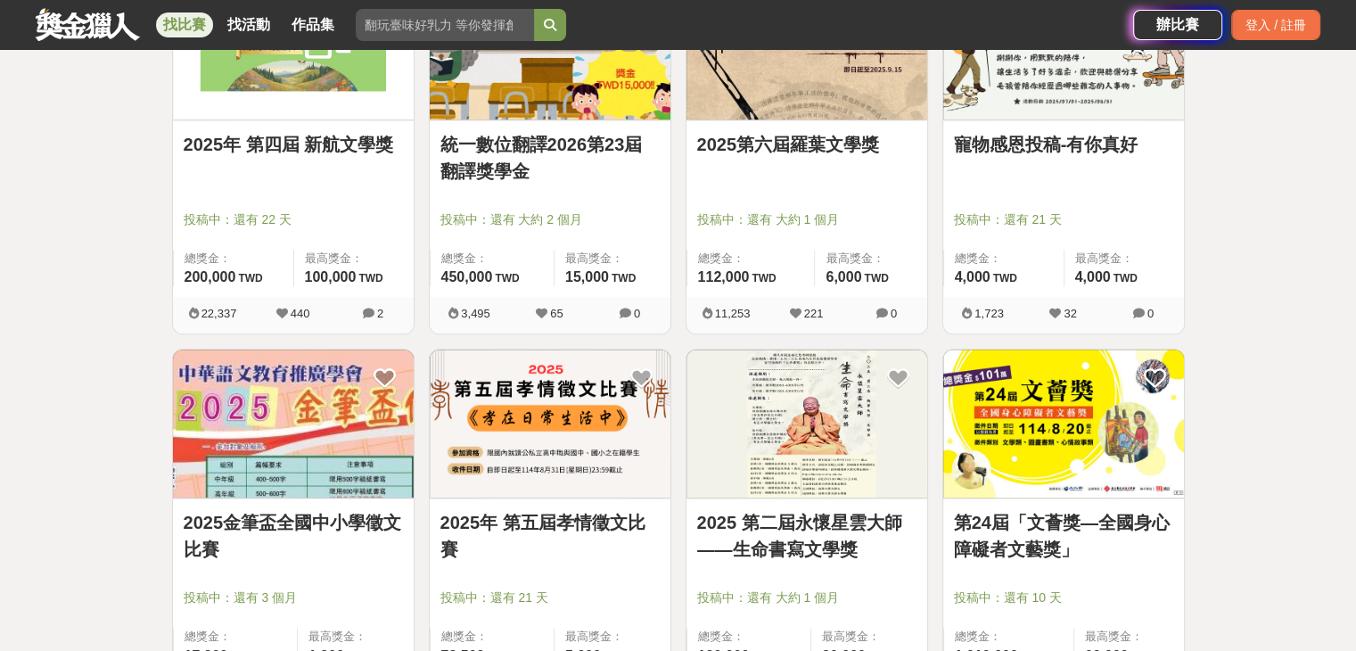
scroll to position [1694, 0]
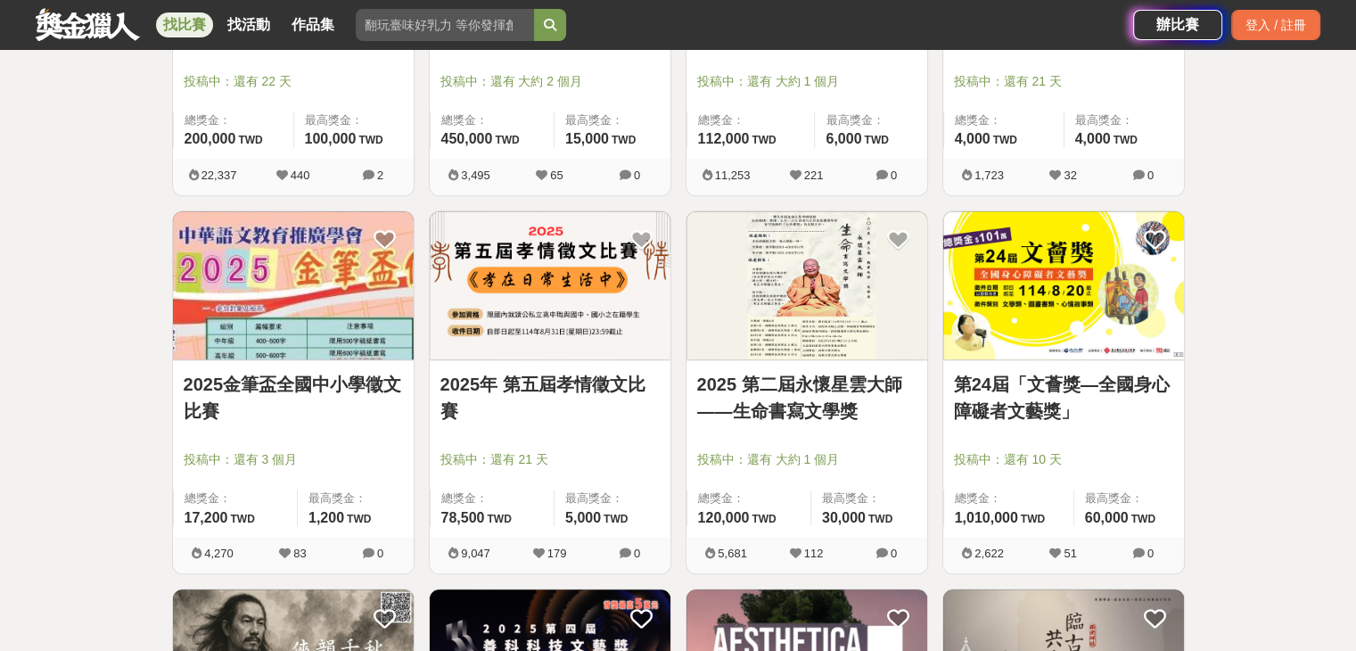
click at [375, 365] on div "2025金筆盃全國中小學徵文比賽 投稿中：還有 3 個月 總獎金： 17,200 17,200 TWD 最高獎金： 1,200 TWD" at bounding box center [293, 448] width 241 height 177
click at [333, 311] on img at bounding box center [293, 285] width 241 height 149
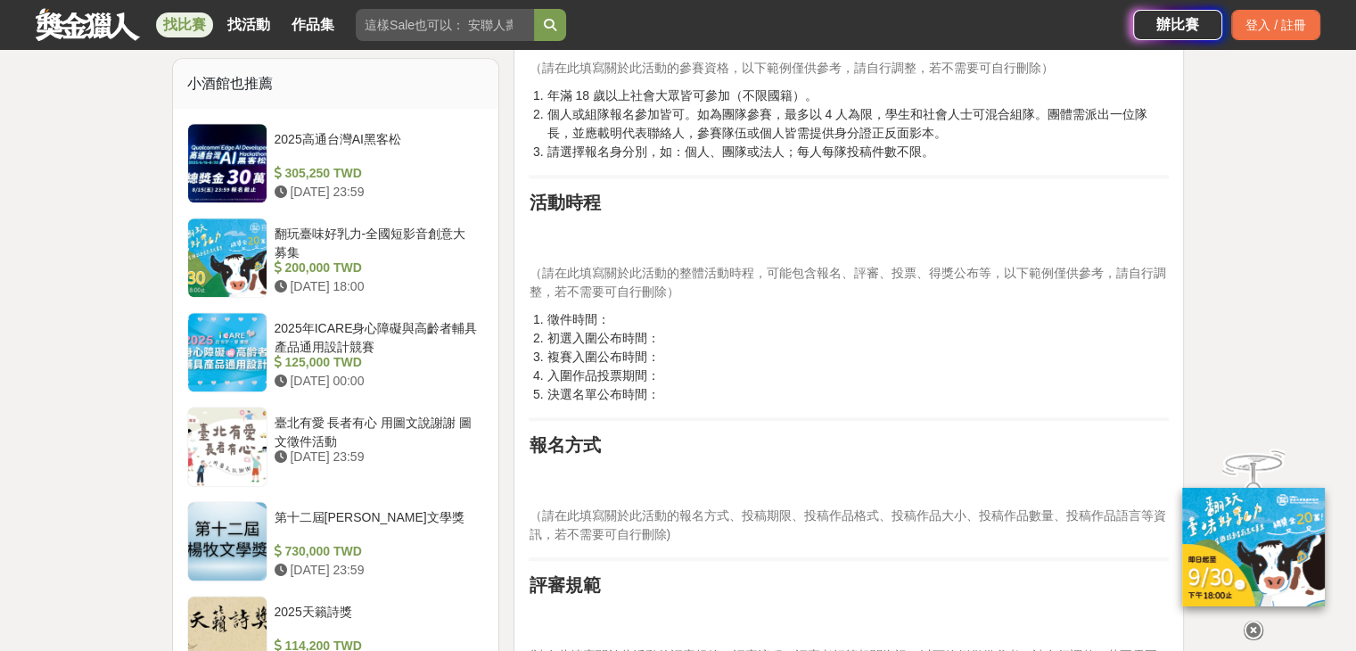
scroll to position [981, 0]
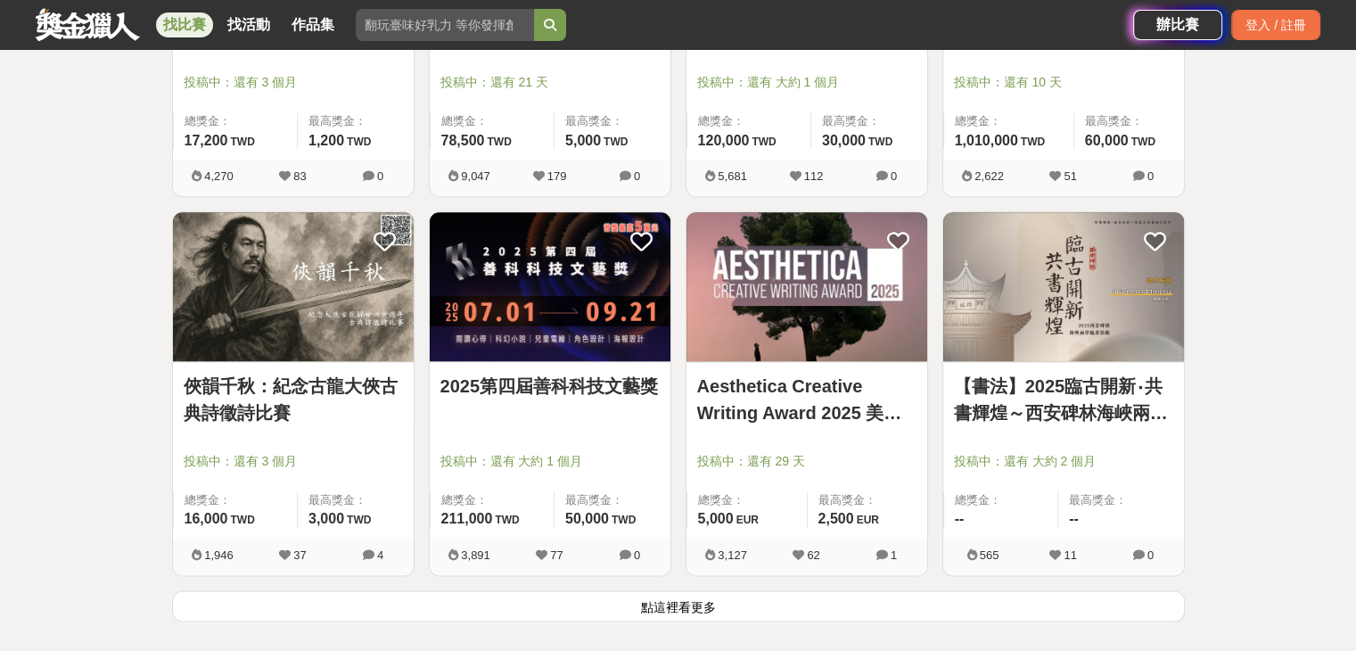
scroll to position [2140, 0]
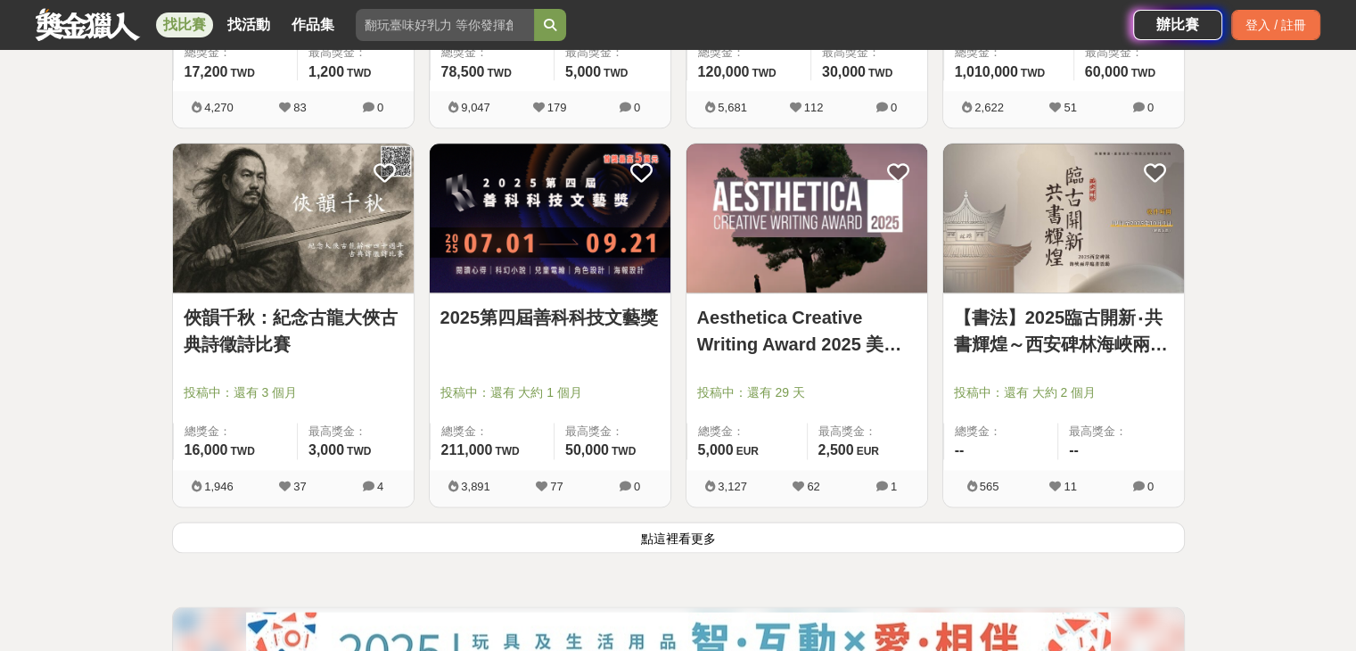
click at [691, 533] on button "點這裡看更多" at bounding box center [678, 537] width 1013 height 31
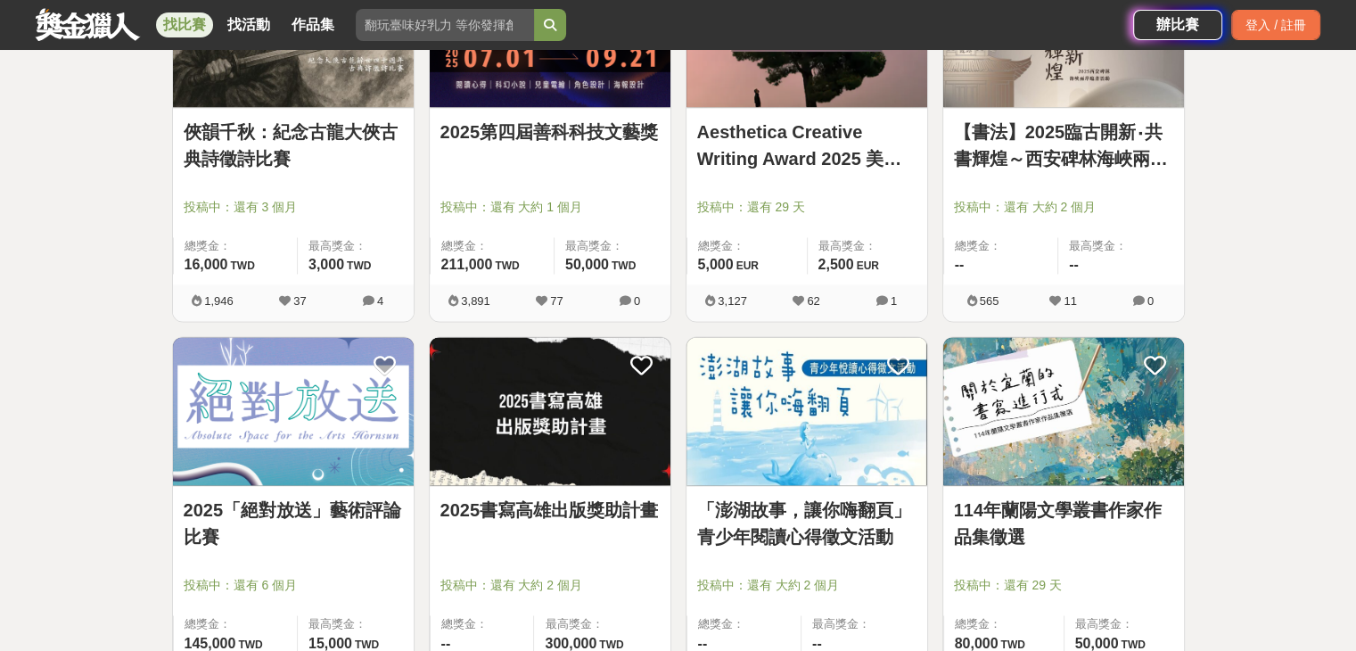
scroll to position [2408, 0]
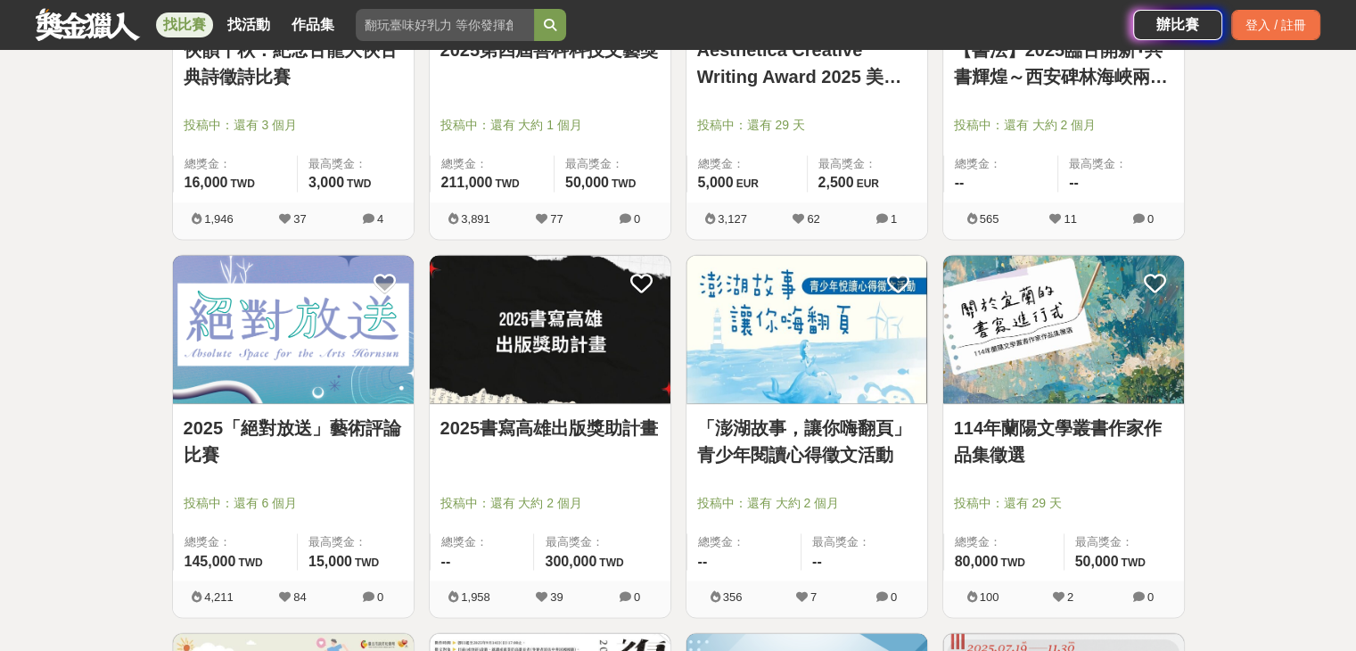
click at [752, 409] on div "「澎湖故事，讓你嗨翻頁」青少年閱讀心得徵文活動 投稿中：還有 大約 2 個月 總獎金： -- 最高獎金： --" at bounding box center [807, 492] width 241 height 177
click at [760, 416] on link "「澎湖故事，讓你嗨翻頁」青少年閱讀心得徵文活動" at bounding box center [806, 442] width 219 height 54
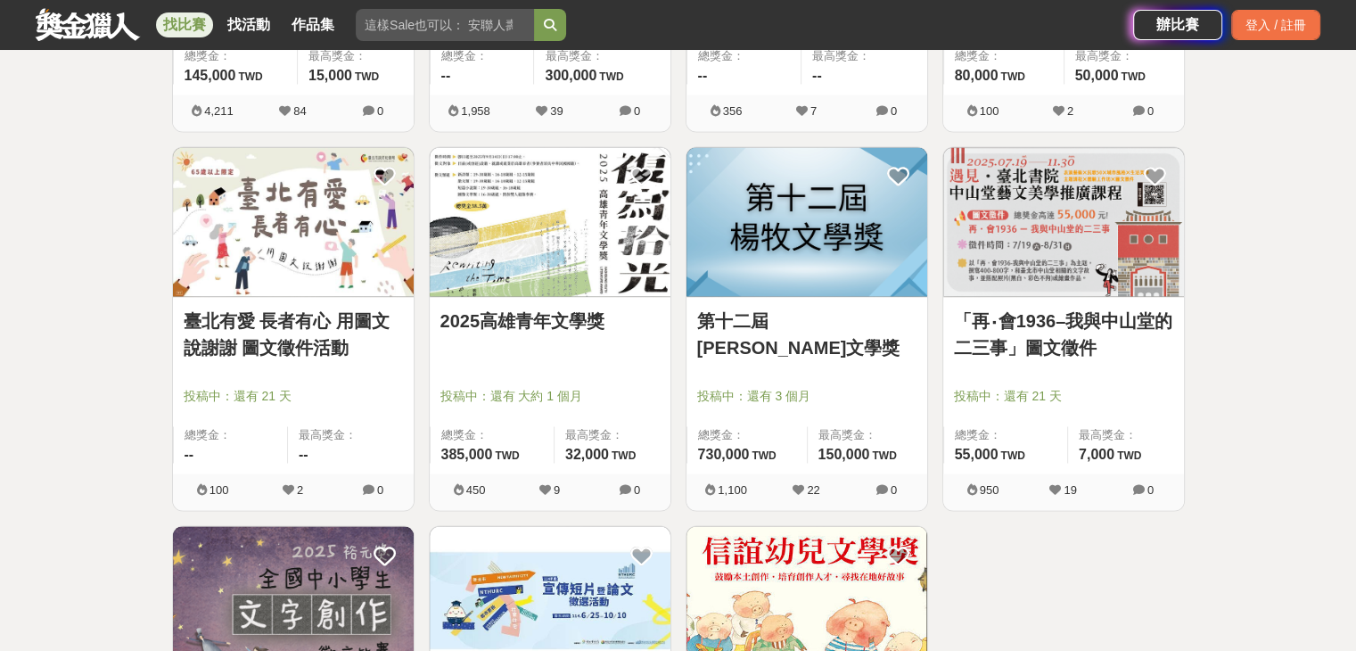
scroll to position [2765, 0]
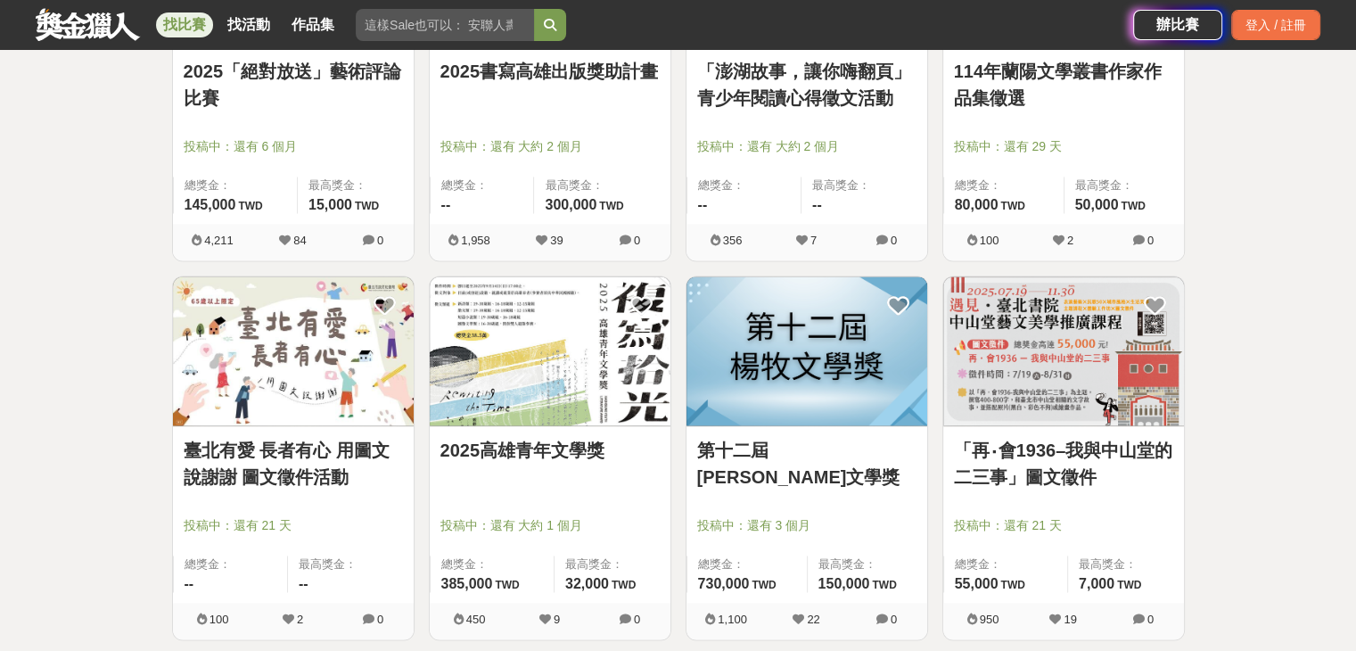
click at [878, 343] on img at bounding box center [807, 350] width 241 height 149
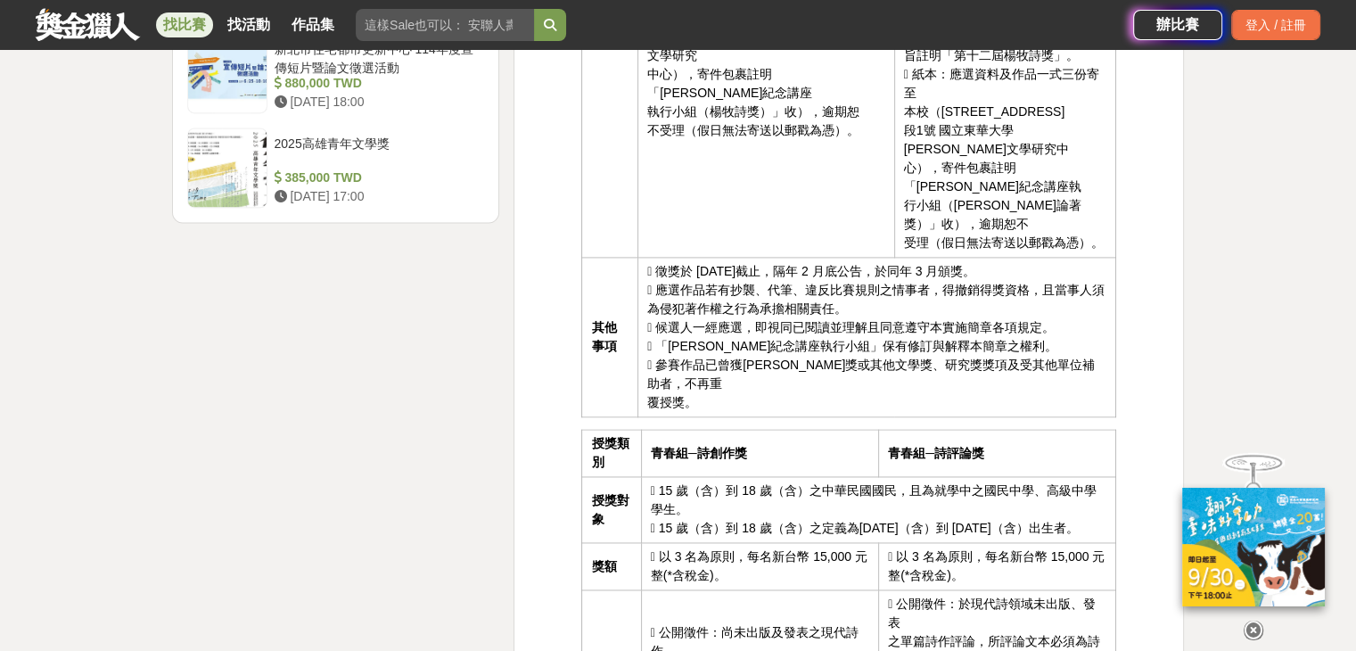
scroll to position [2586, 0]
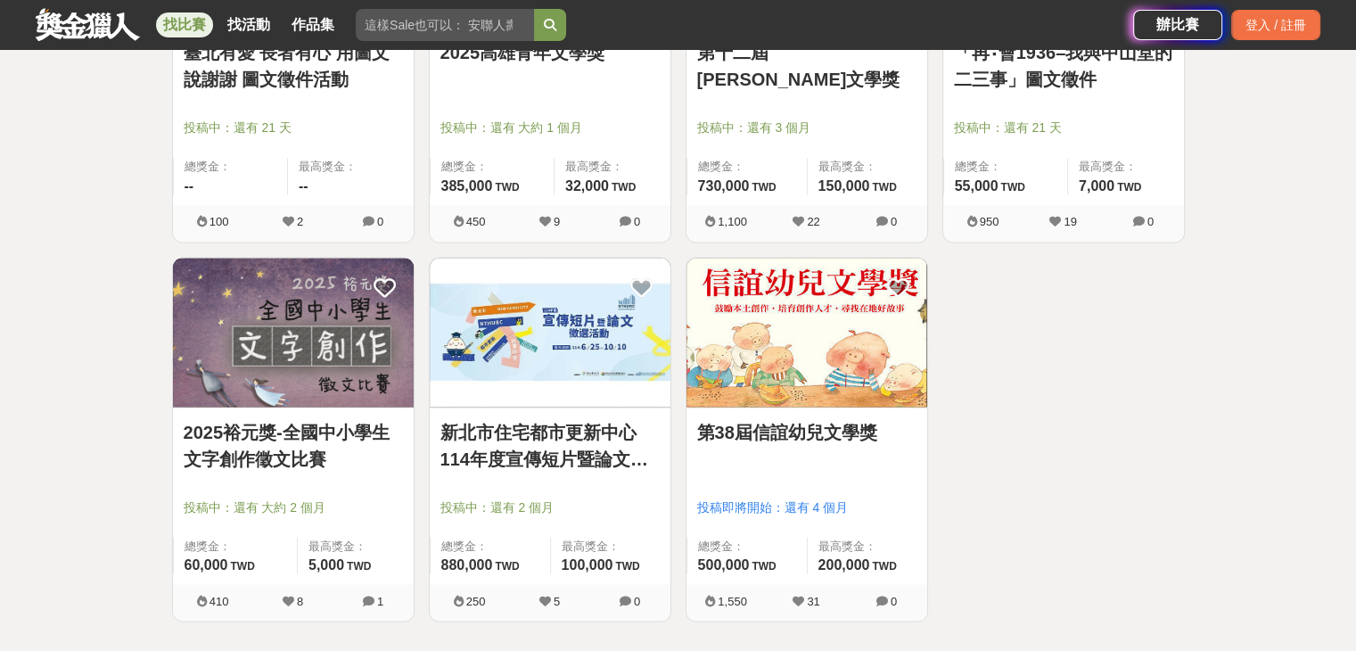
scroll to position [3300, 0]
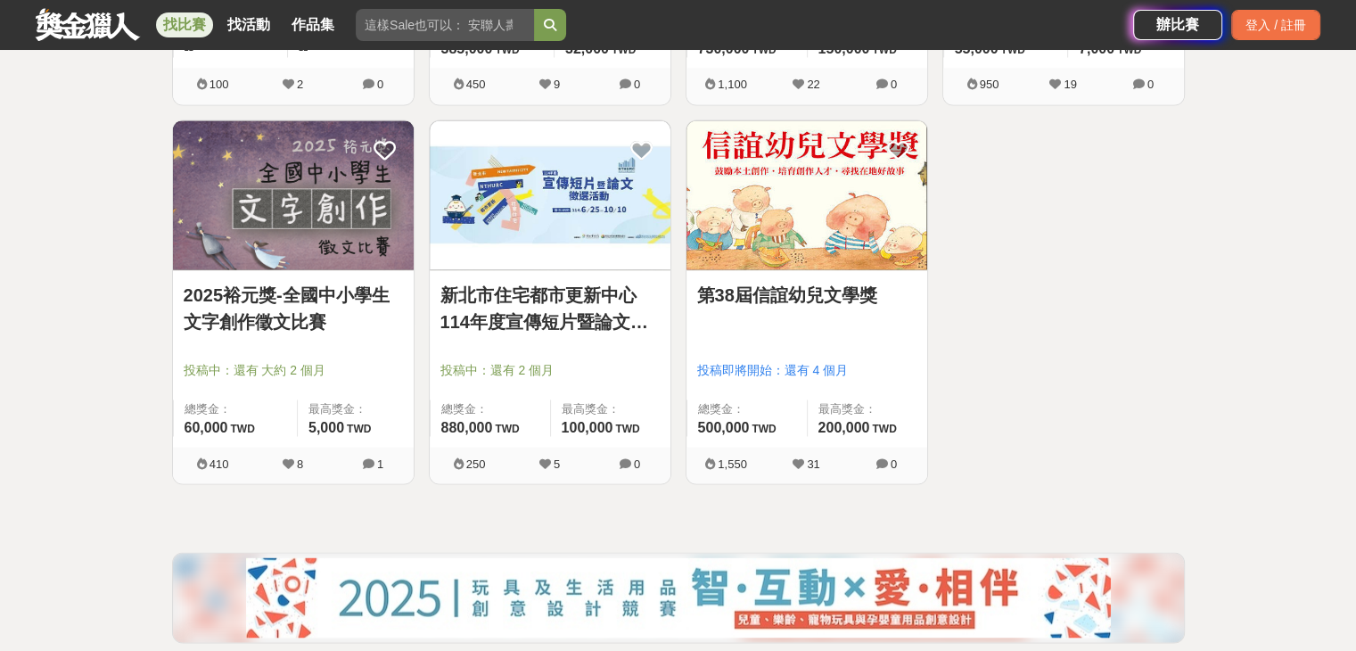
click at [702, 281] on link "第38屆信誼幼兒文學獎" at bounding box center [806, 294] width 219 height 27
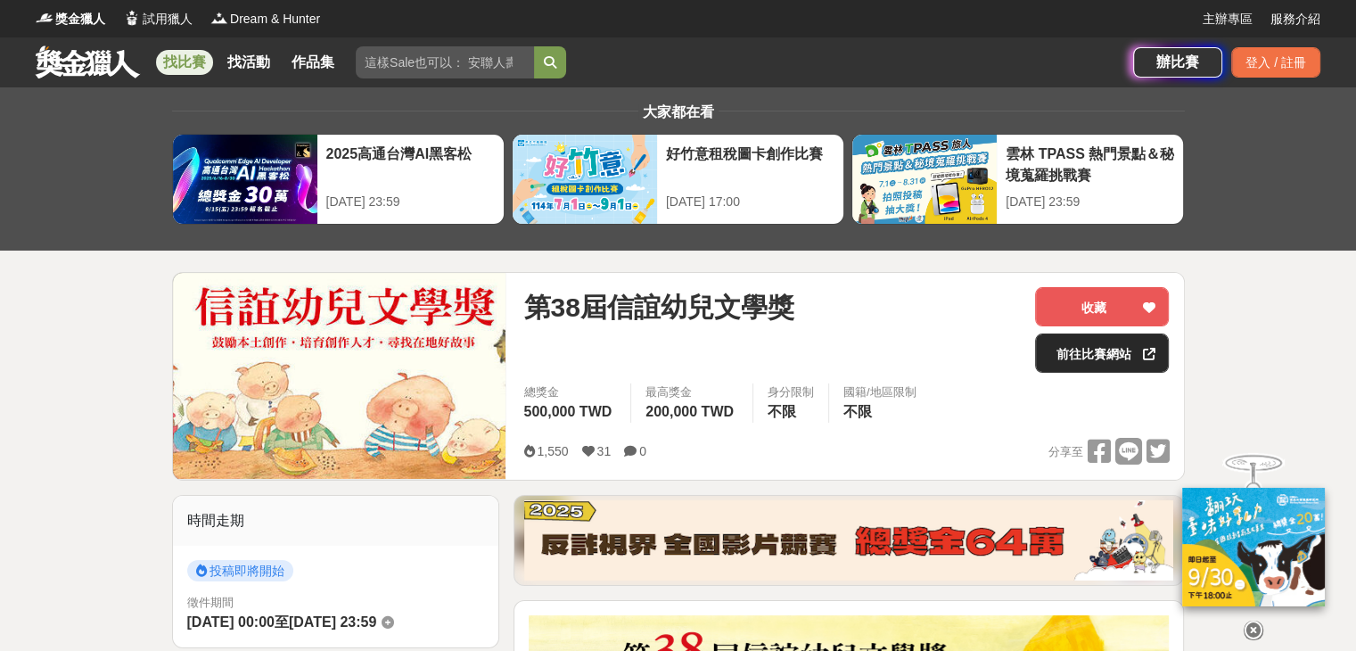
click at [1109, 335] on link "前往比賽網站" at bounding box center [1102, 353] width 134 height 39
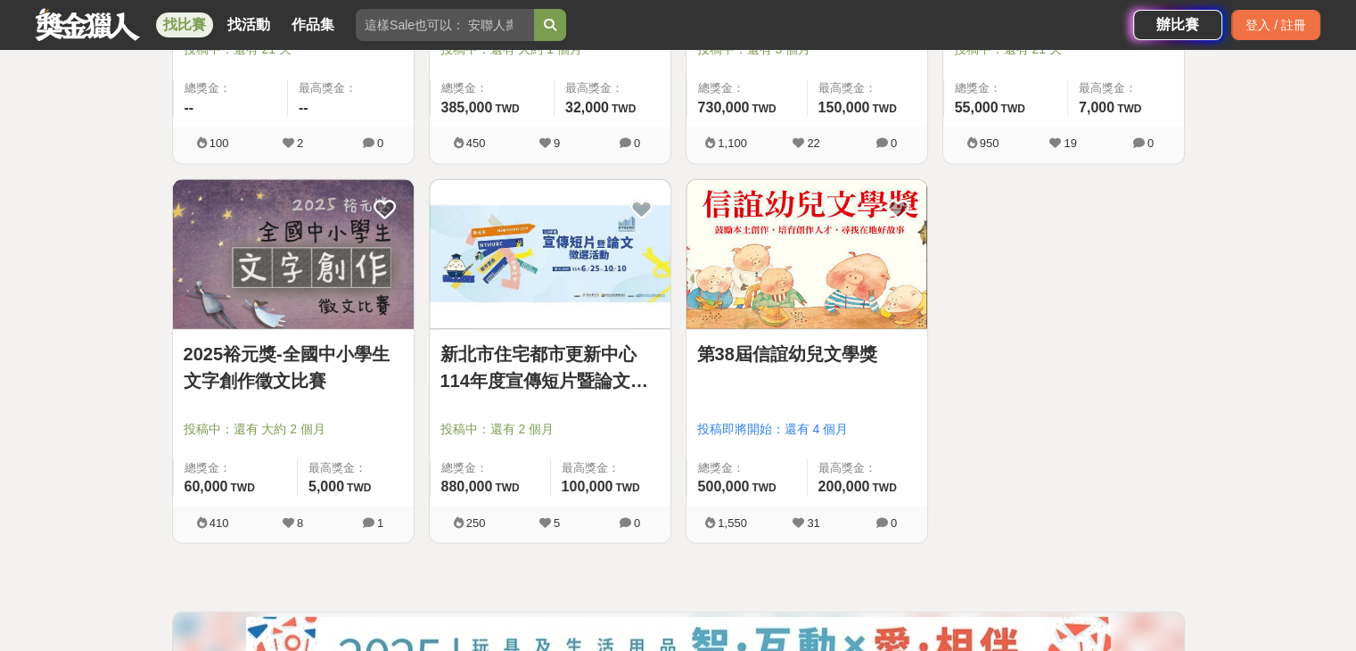
scroll to position [3211, 0]
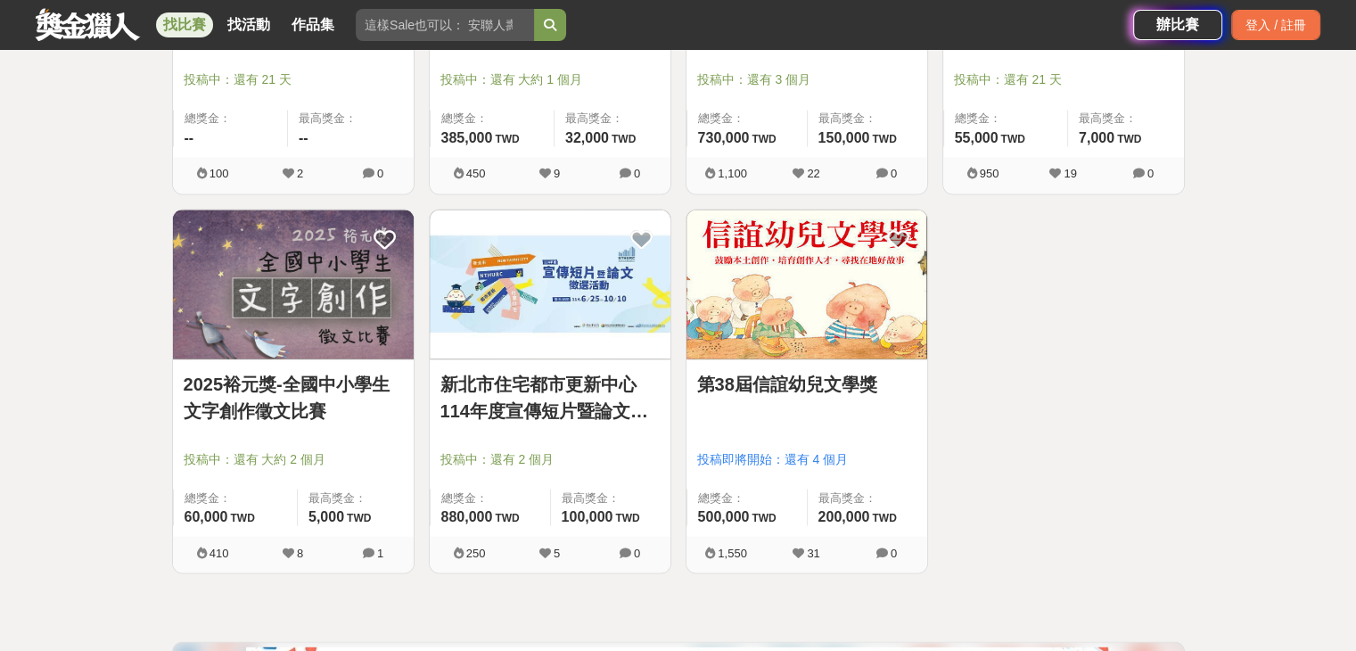
click at [313, 301] on img at bounding box center [293, 284] width 241 height 149
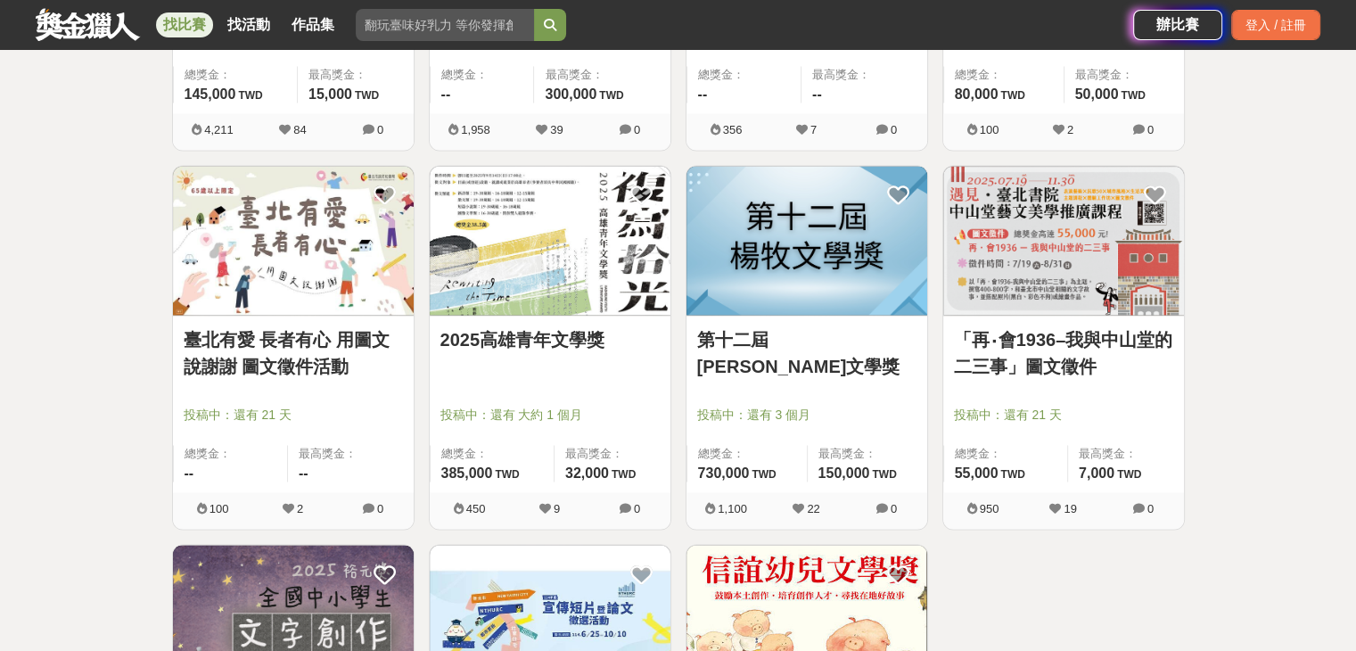
scroll to position [2765, 0]
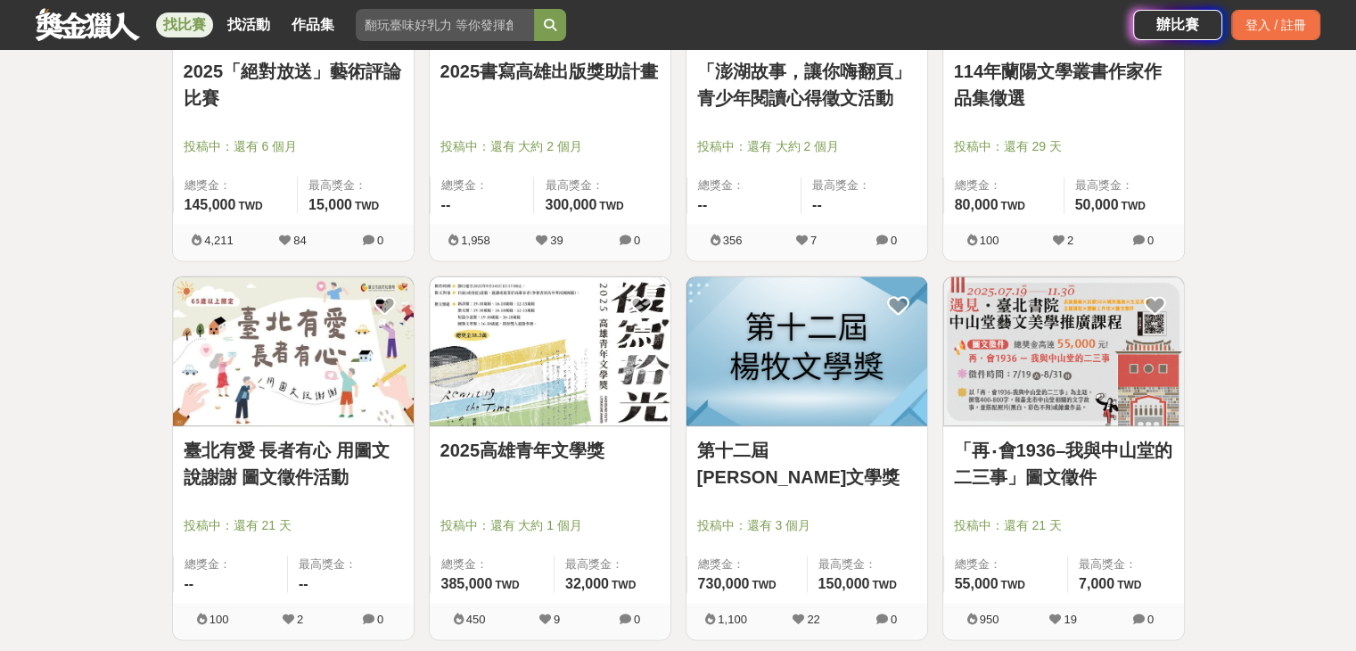
click at [524, 334] on img at bounding box center [550, 350] width 241 height 149
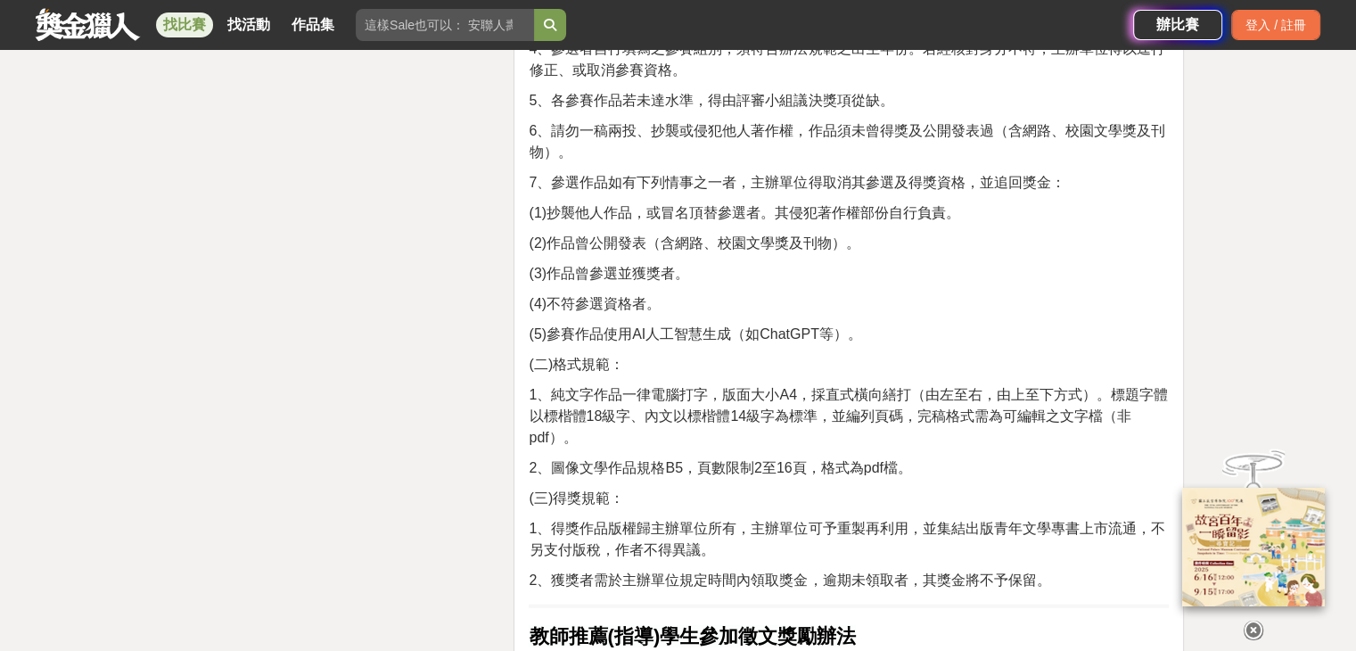
scroll to position [4102, 0]
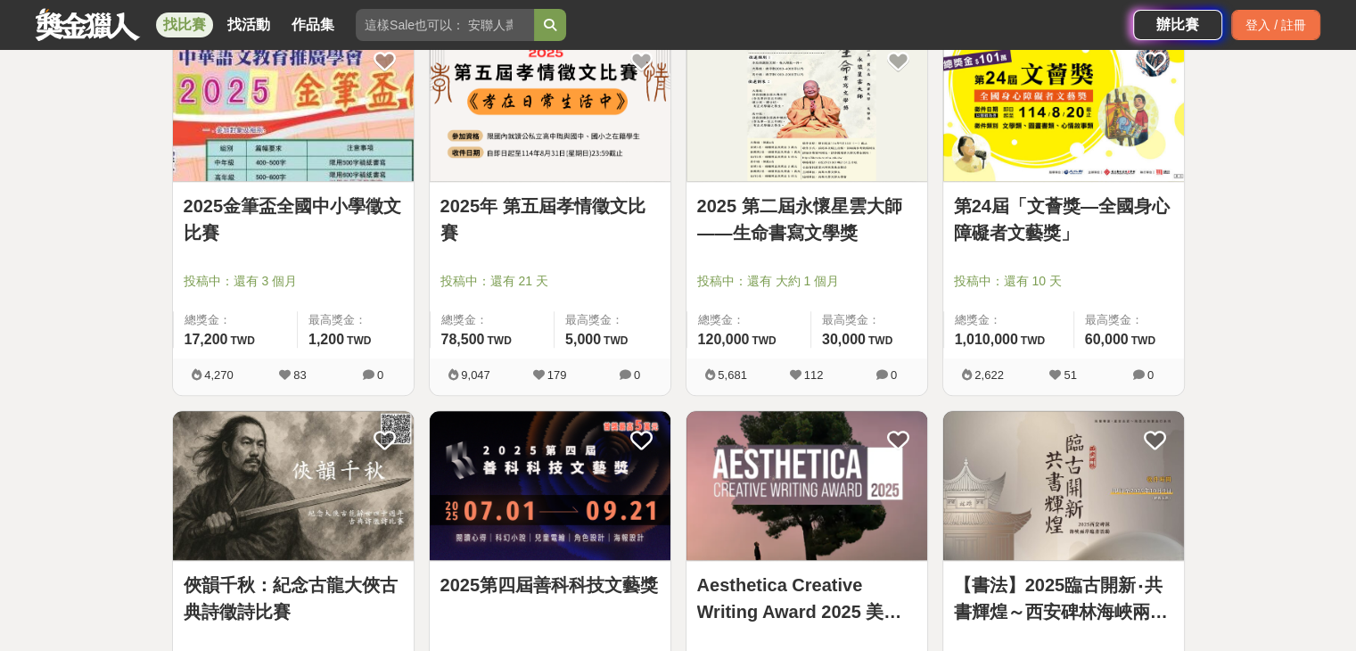
scroll to position [1694, 0]
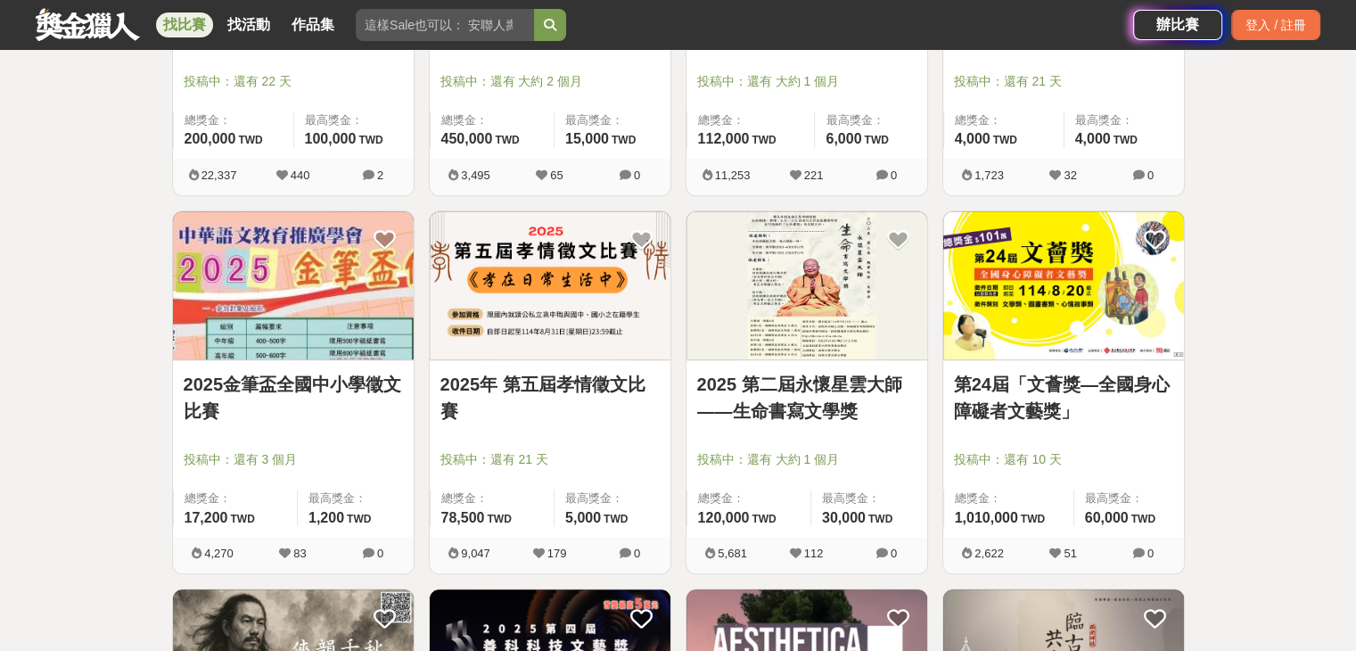
click at [1076, 293] on img at bounding box center [1064, 285] width 241 height 149
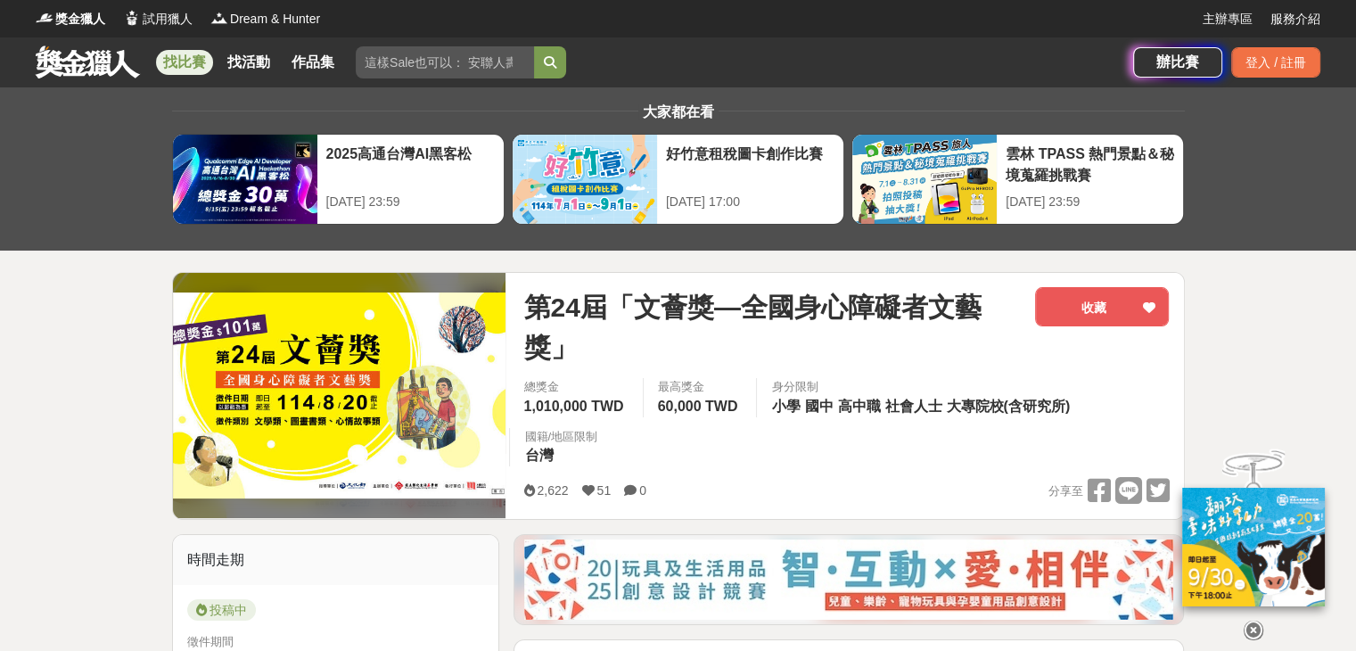
click at [597, 340] on span "第24屆「文薈獎—全國身心障礙者文藝獎」" at bounding box center [772, 327] width 498 height 80
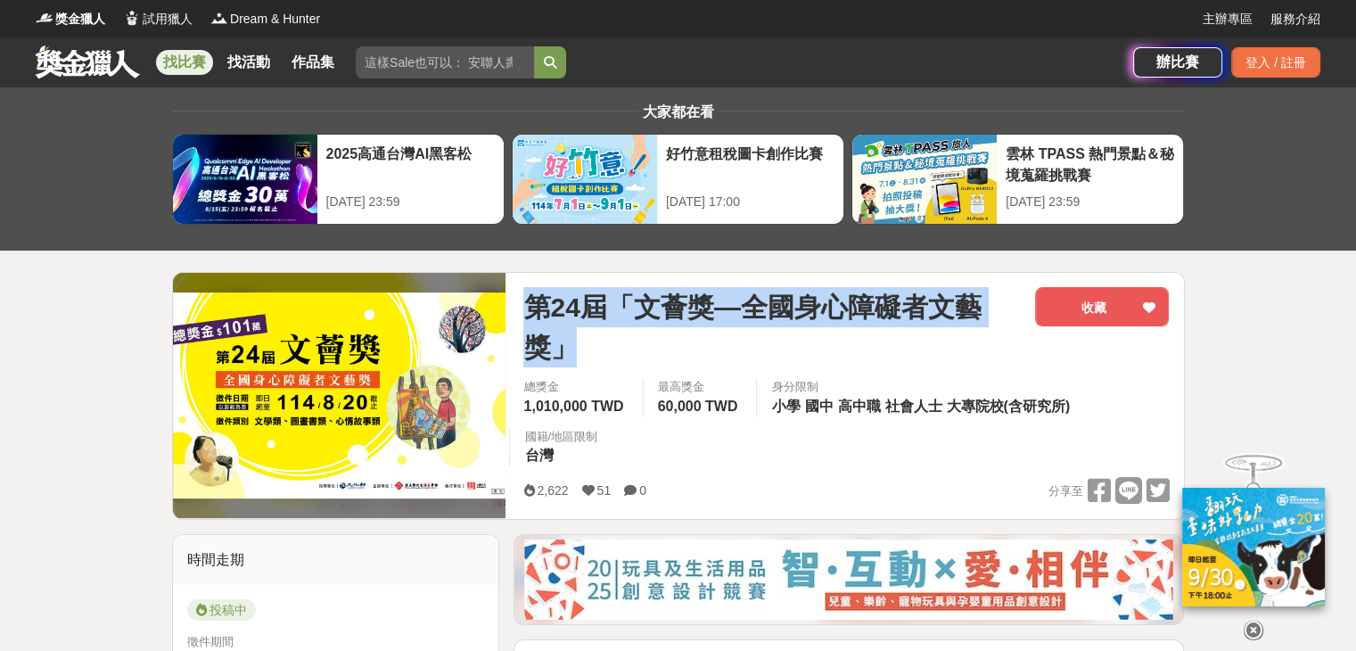
drag, startPoint x: 578, startPoint y: 343, endPoint x: 496, endPoint y: 293, distance: 96.5
click at [496, 293] on div "第24屆「文薈獎—全國身心障礙者文藝獎」 收藏 總獎金 1,010,000 TWD 最高獎金 60,000 TWD 身分限制 小學 國中 高中職 社會人士 大…" at bounding box center [678, 396] width 1013 height 248
copy div "第24屆「文薈獎—全國身心障礙者文藝獎」"
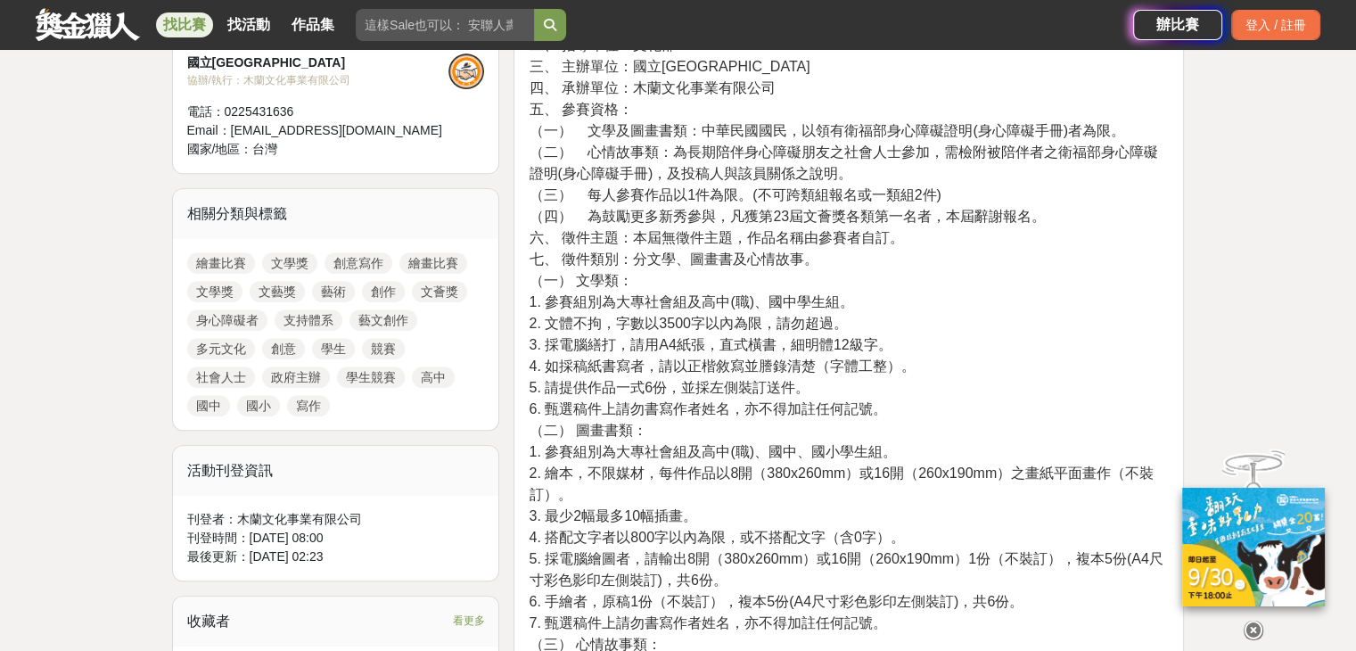
scroll to position [1070, 0]
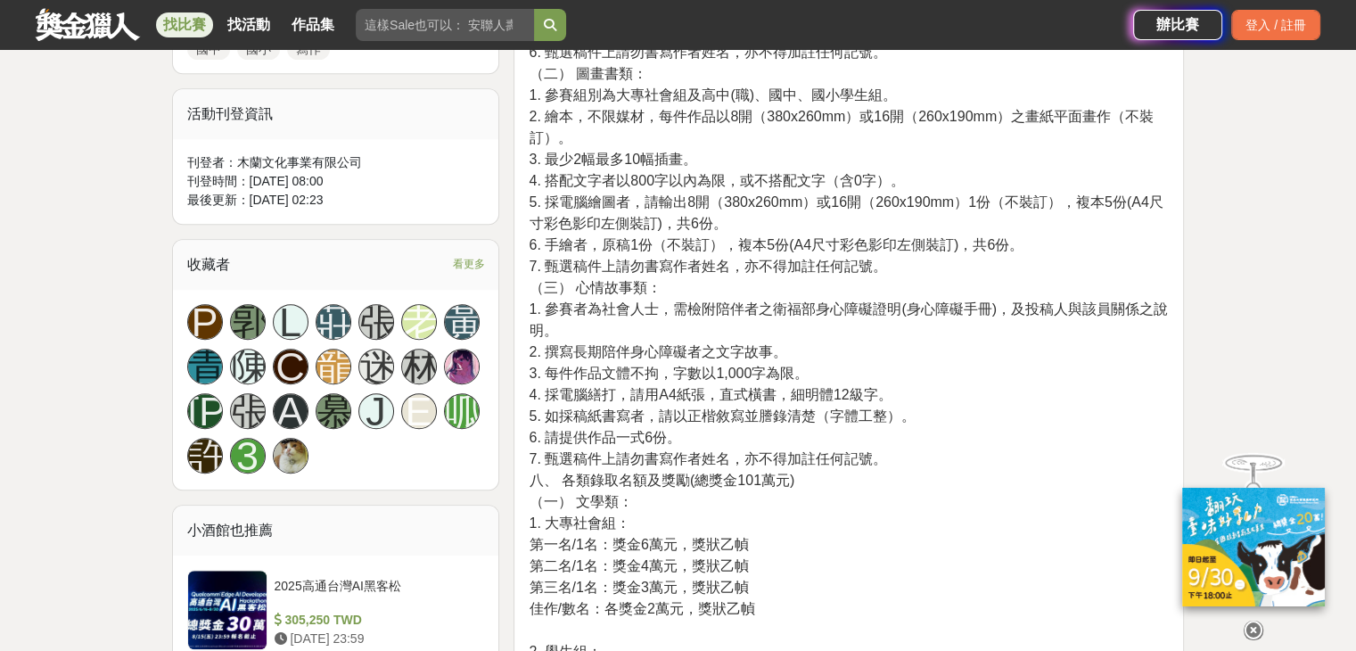
drag, startPoint x: 637, startPoint y: 359, endPoint x: 497, endPoint y: 437, distance: 160.5
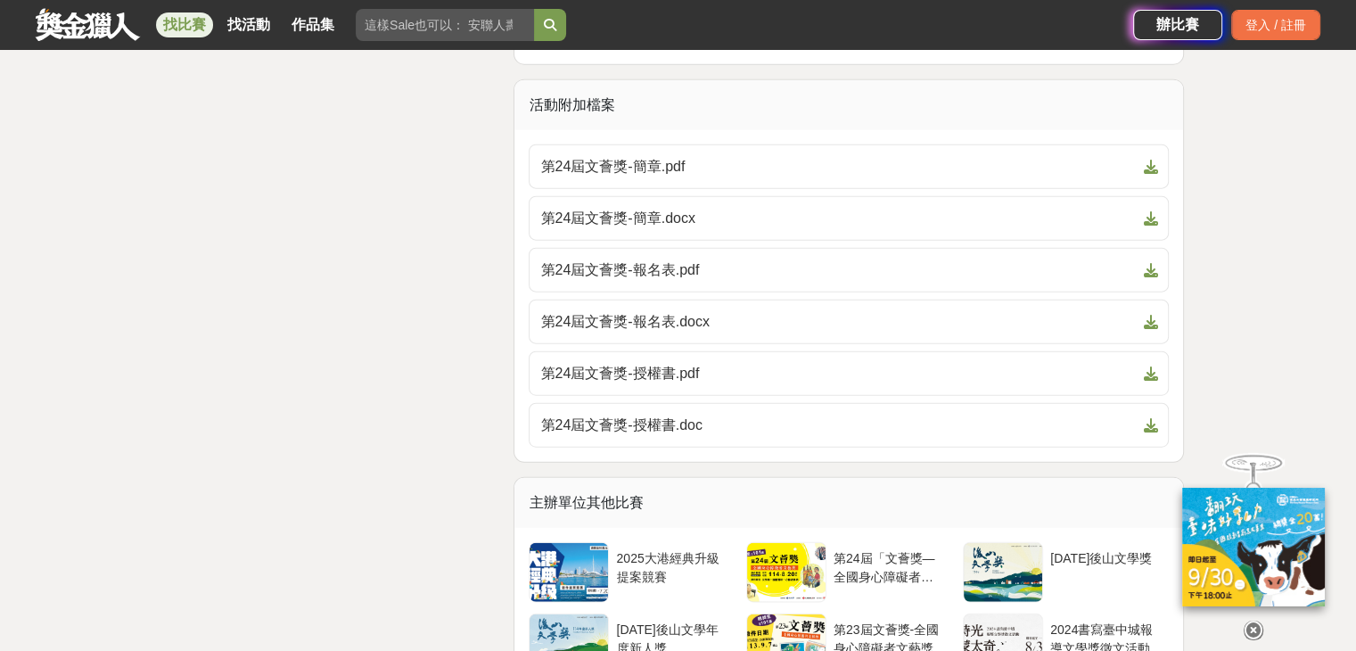
scroll to position [4191, 0]
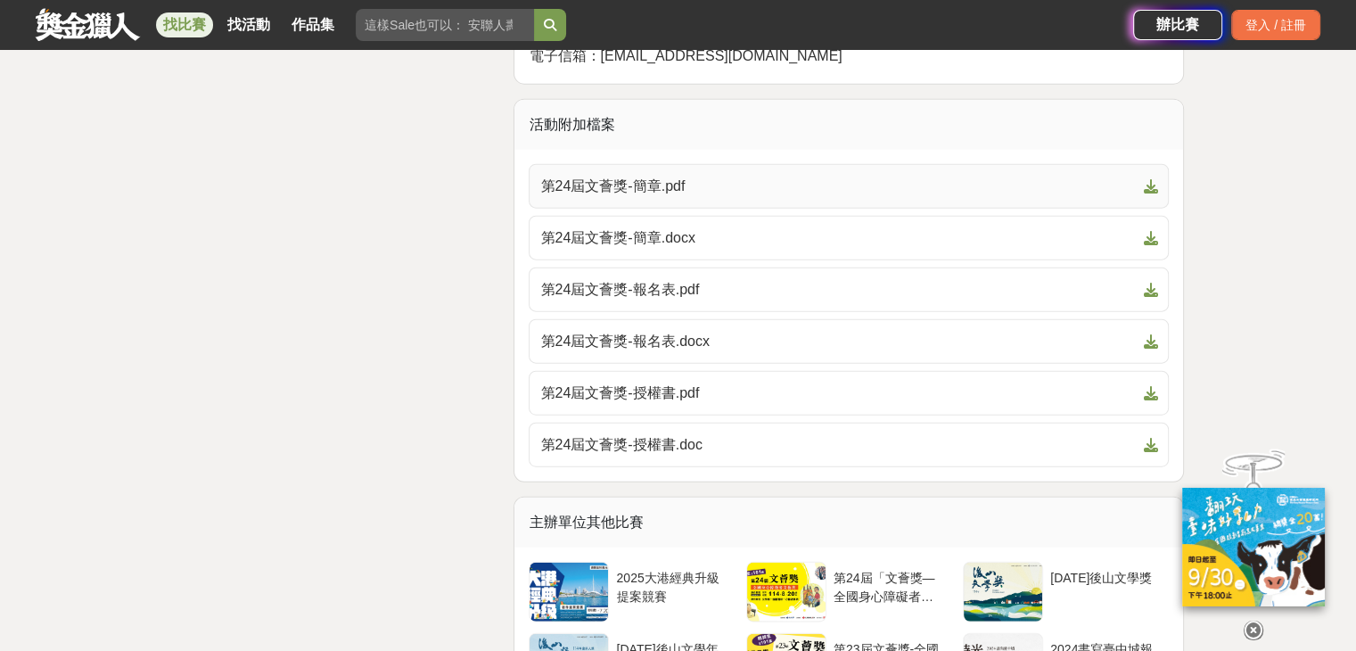
click at [725, 209] on link "第24屆文薈獎-簡章.pdf" at bounding box center [849, 186] width 640 height 45
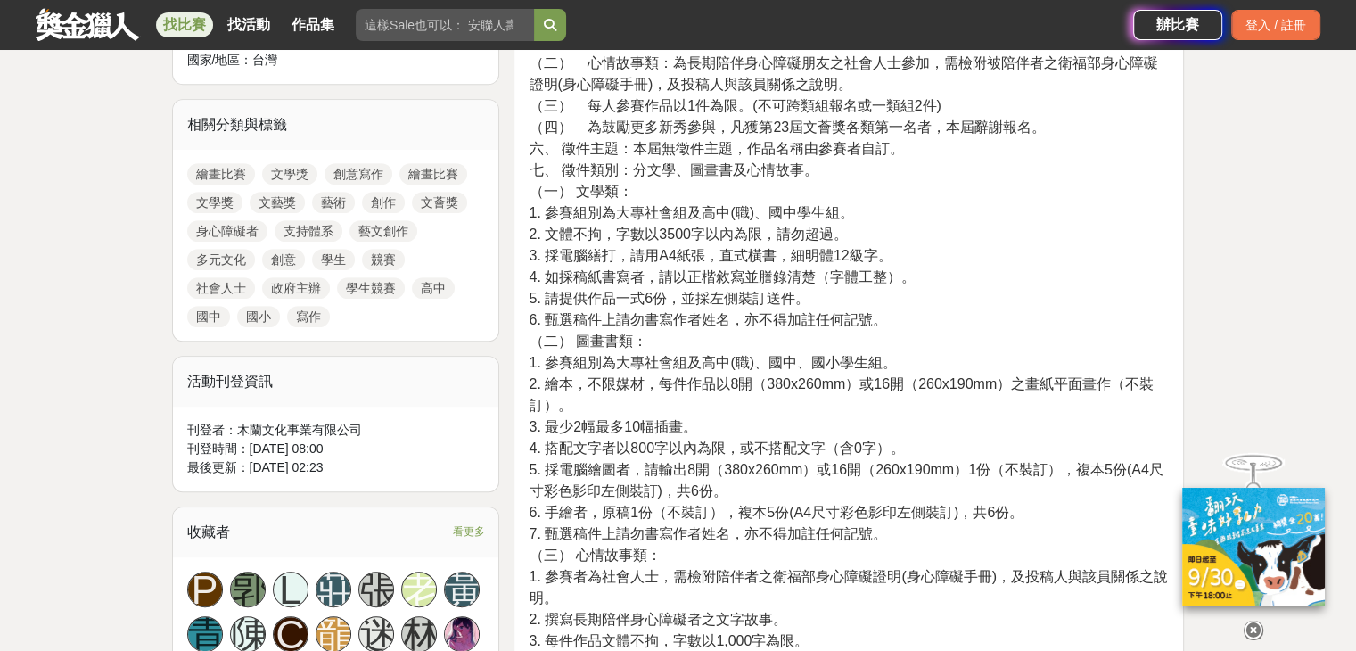
scroll to position [624, 0]
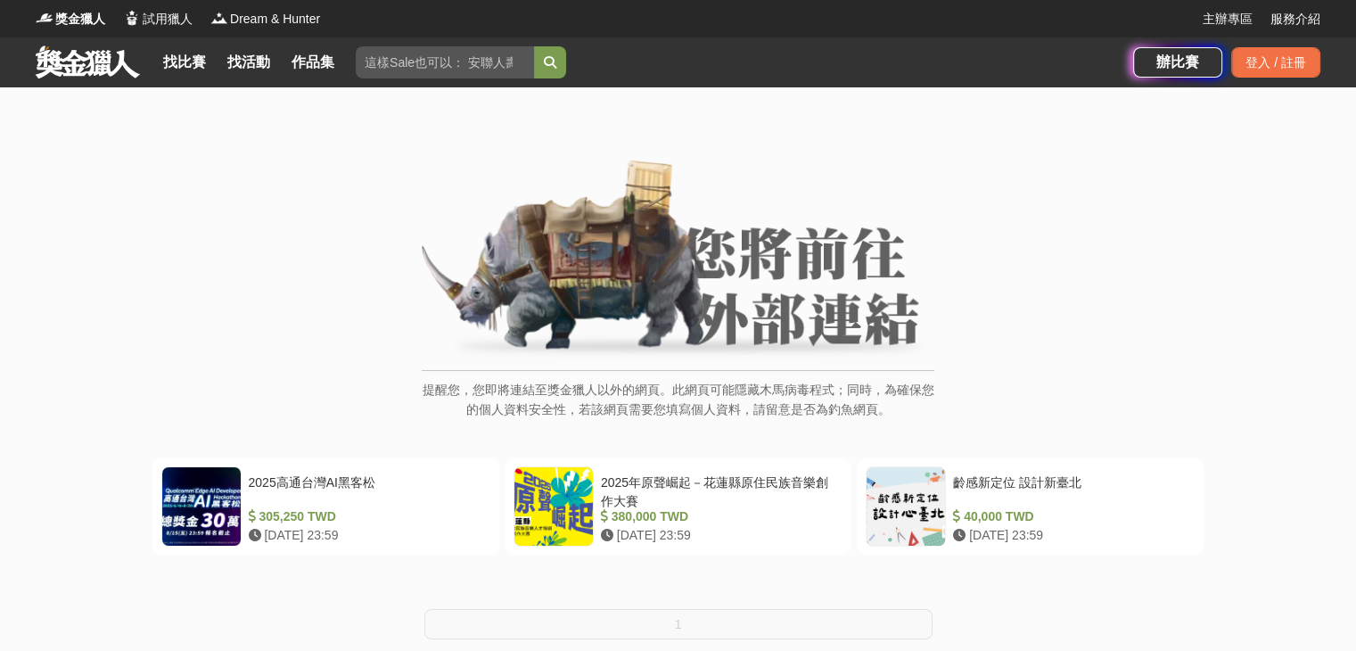
click at [733, 340] on img at bounding box center [678, 261] width 513 height 202
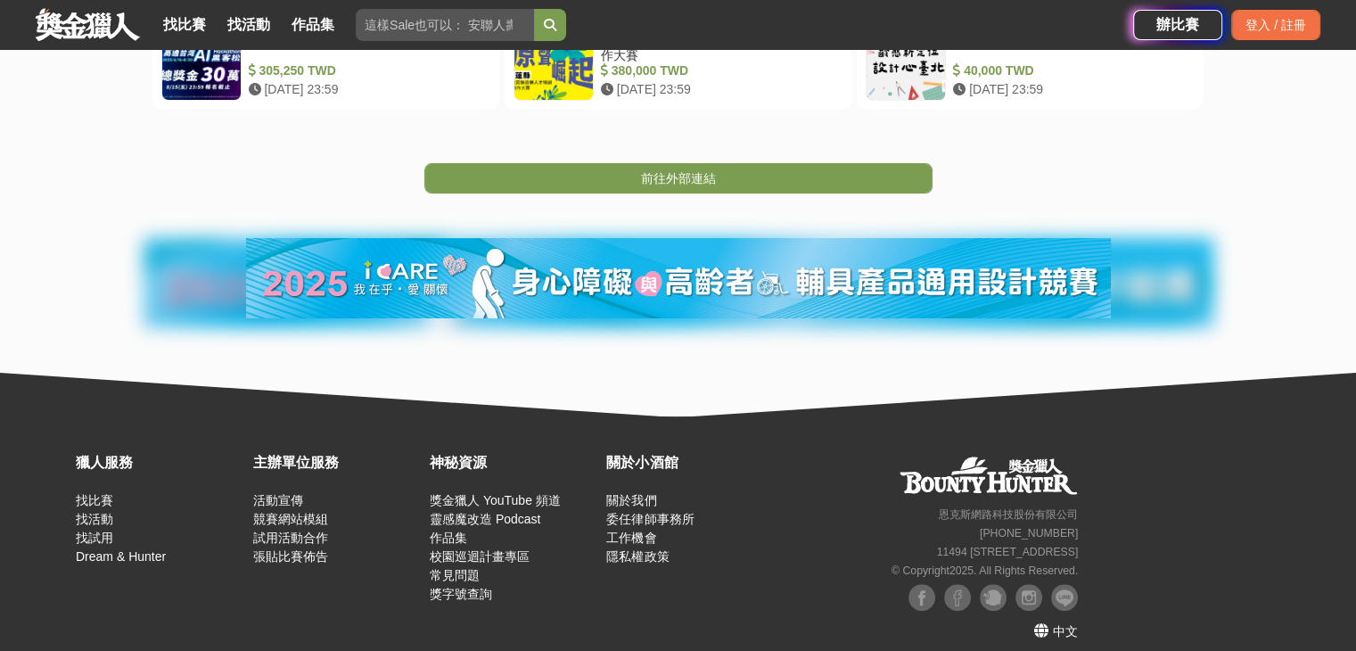
scroll to position [89, 0]
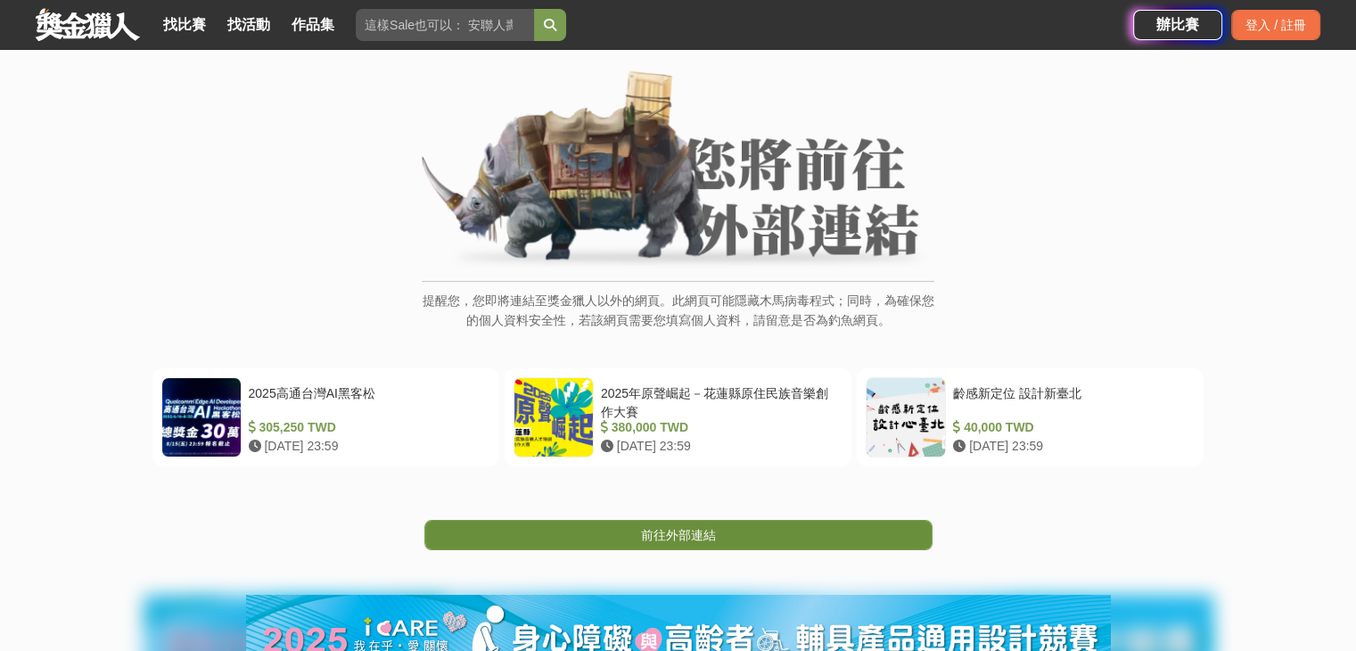
click at [646, 528] on span "前往外部連結" at bounding box center [678, 535] width 75 height 14
